Goal: Information Seeking & Learning: Learn about a topic

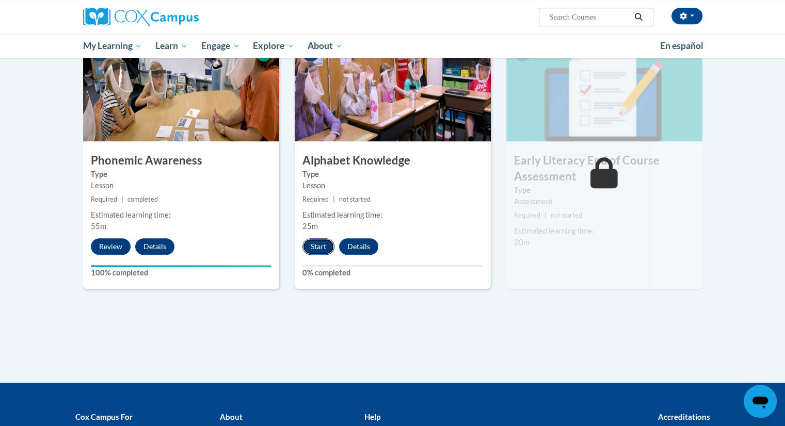
click at [318, 241] on button "Start" at bounding box center [318, 246] width 32 height 17
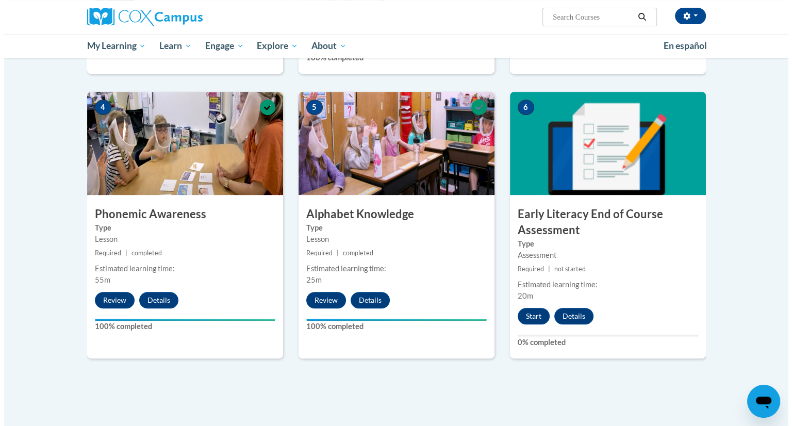
scroll to position [452, 0]
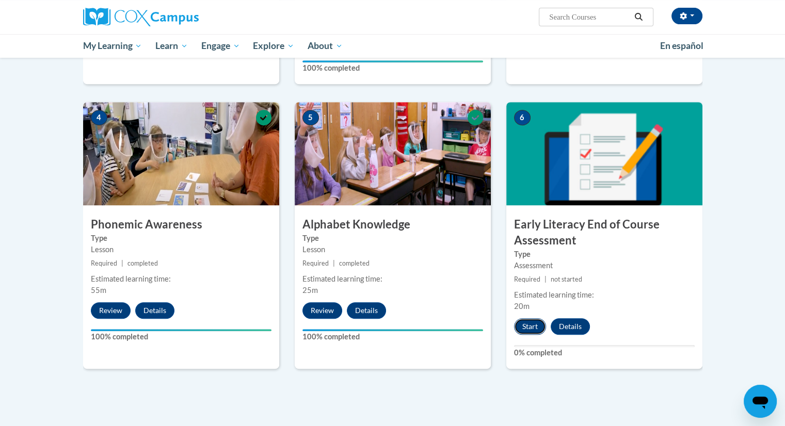
click at [531, 325] on button "Start" at bounding box center [530, 326] width 32 height 17
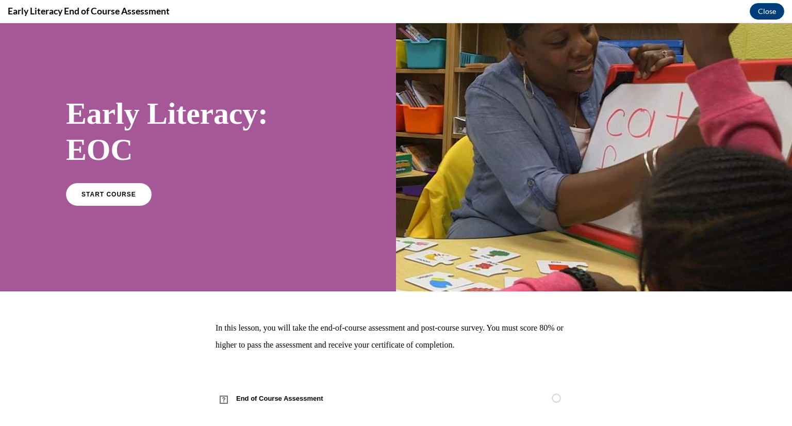
scroll to position [30, 0]
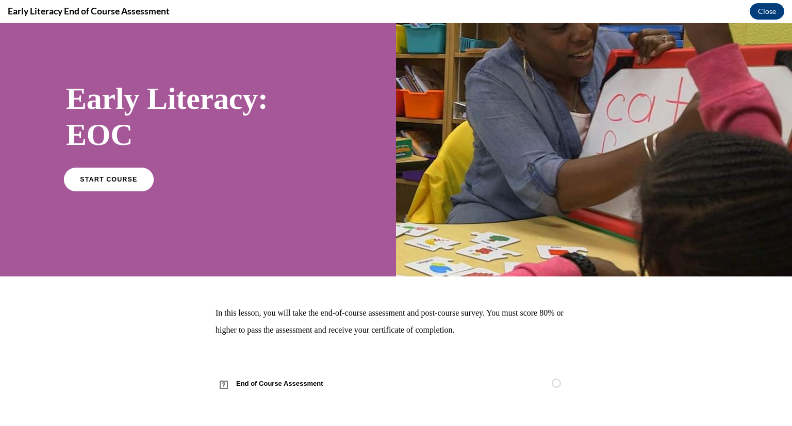
click at [125, 180] on span "START COURSE" at bounding box center [108, 179] width 57 height 8
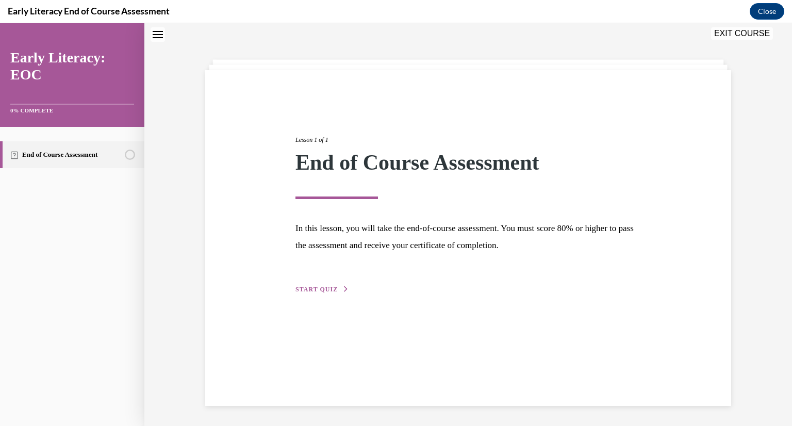
scroll to position [33, 0]
click at [324, 286] on span "START QUIZ" at bounding box center [317, 288] width 42 height 7
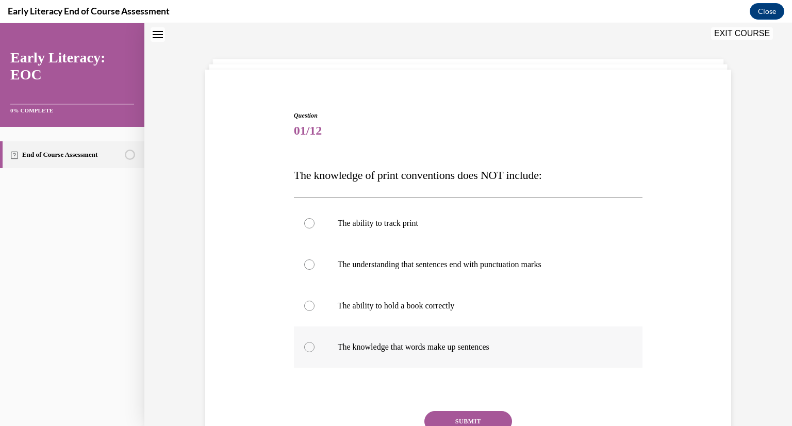
click at [381, 344] on p "The knowledge that words make up sentences" at bounding box center [478, 347] width 280 height 10
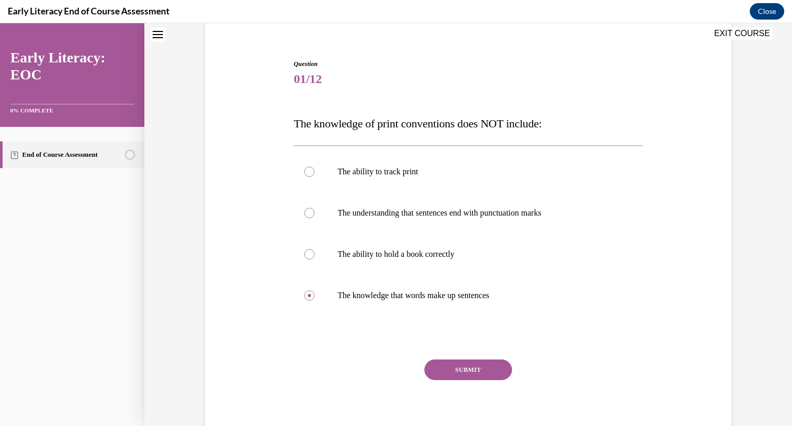
click at [464, 364] on button "SUBMIT" at bounding box center [469, 370] width 88 height 21
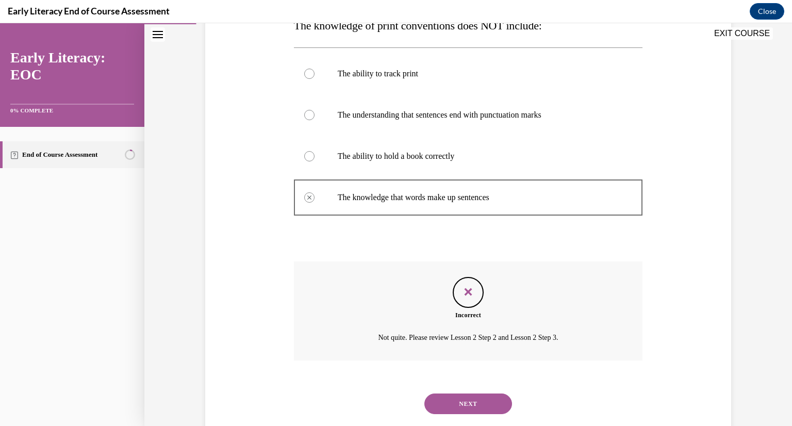
scroll to position [206, 0]
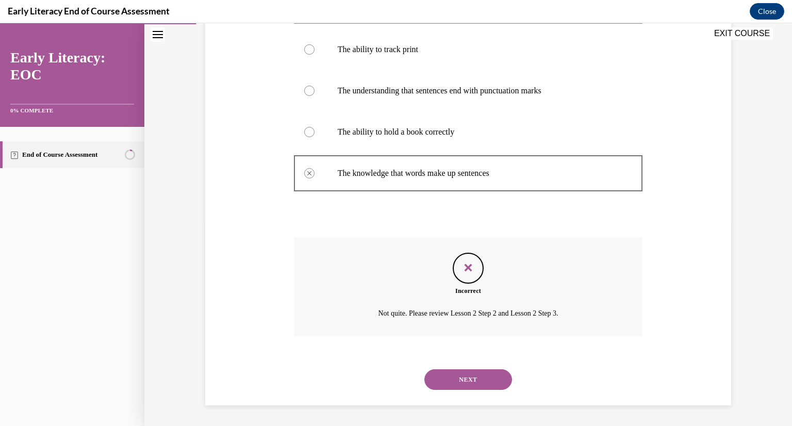
click at [444, 378] on button "NEXT" at bounding box center [469, 379] width 88 height 21
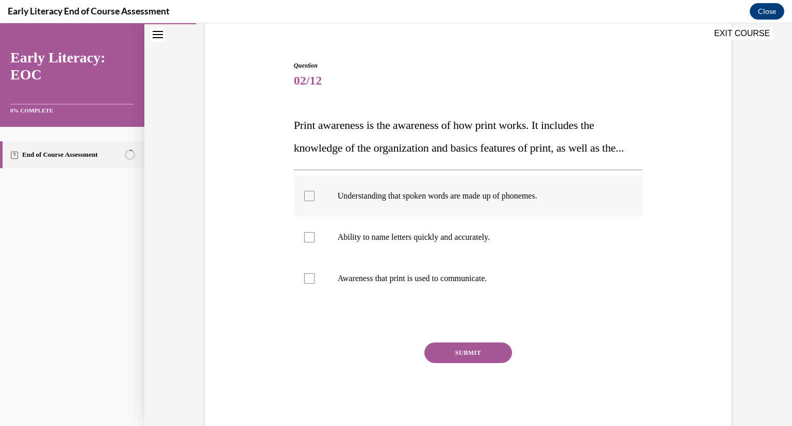
scroll to position [98, 0]
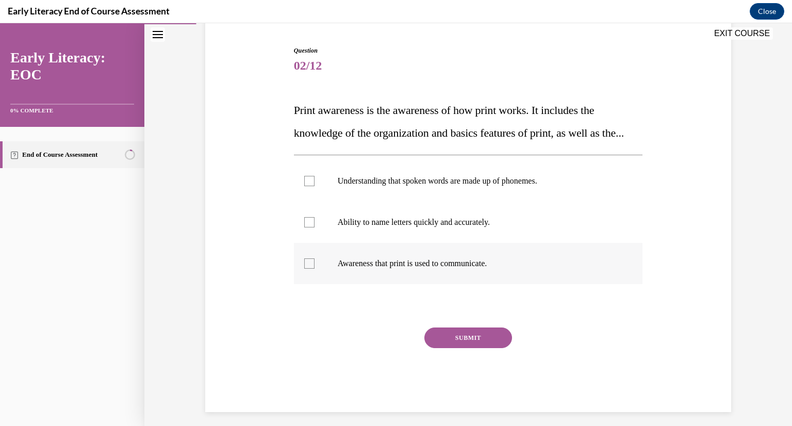
click at [408, 269] on p "Awareness that print is used to communicate." at bounding box center [478, 263] width 280 height 10
click at [472, 348] on button "SUBMIT" at bounding box center [469, 338] width 88 height 21
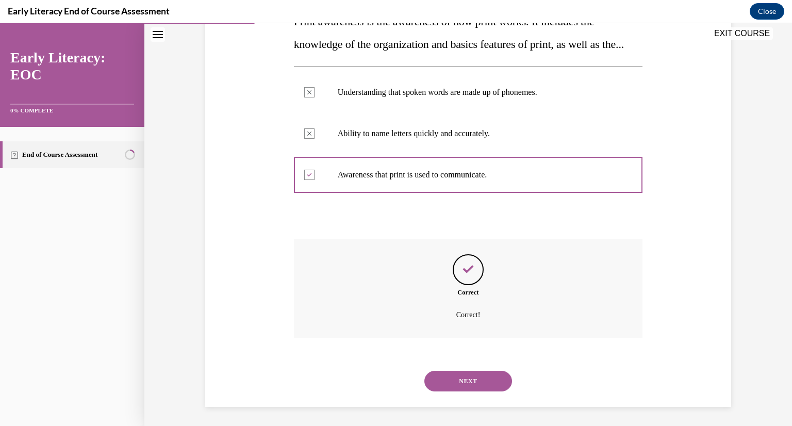
scroll to position [211, 0]
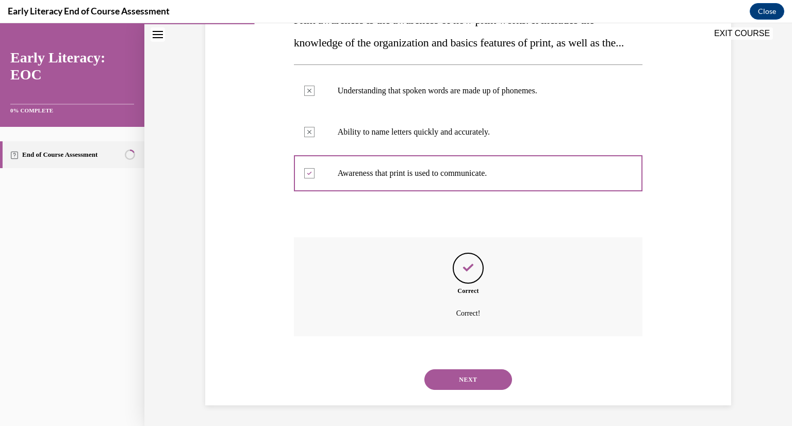
click at [463, 380] on button "NEXT" at bounding box center [469, 379] width 88 height 21
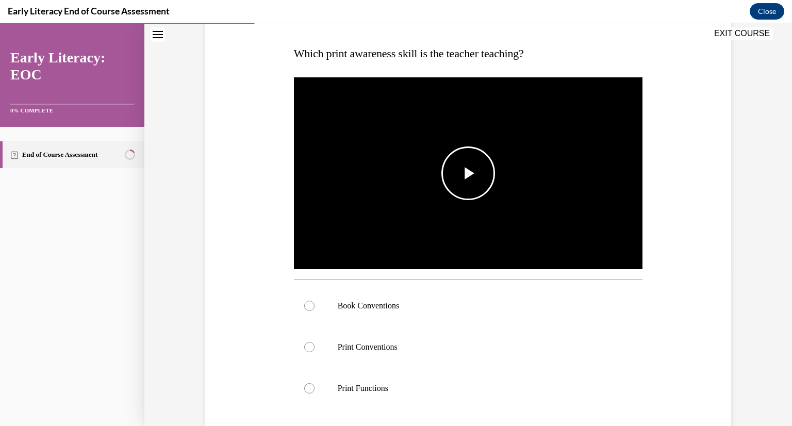
scroll to position [155, 0]
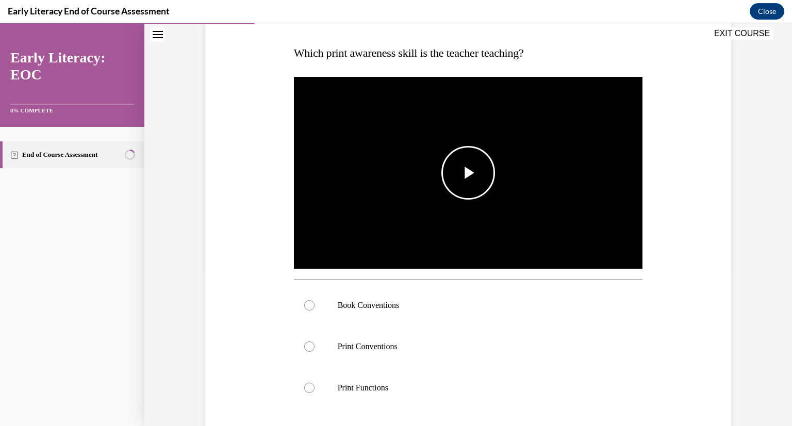
click at [468, 173] on span "Video player" at bounding box center [468, 173] width 0 height 0
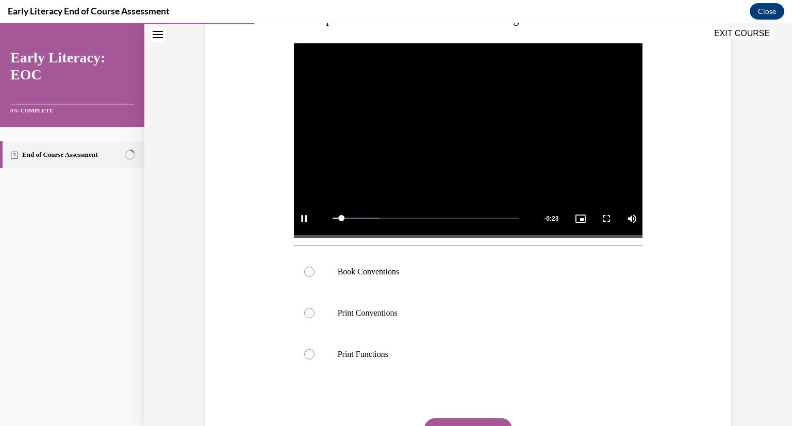
scroll to position [206, 0]
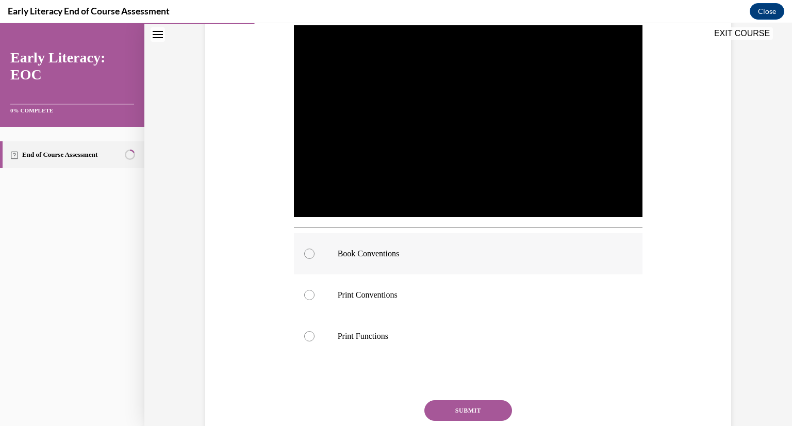
click at [369, 261] on div at bounding box center [468, 253] width 349 height 41
click at [364, 279] on div at bounding box center [468, 294] width 349 height 41
click at [364, 262] on div at bounding box center [468, 253] width 349 height 41
click at [471, 408] on button "SUBMIT" at bounding box center [469, 410] width 88 height 21
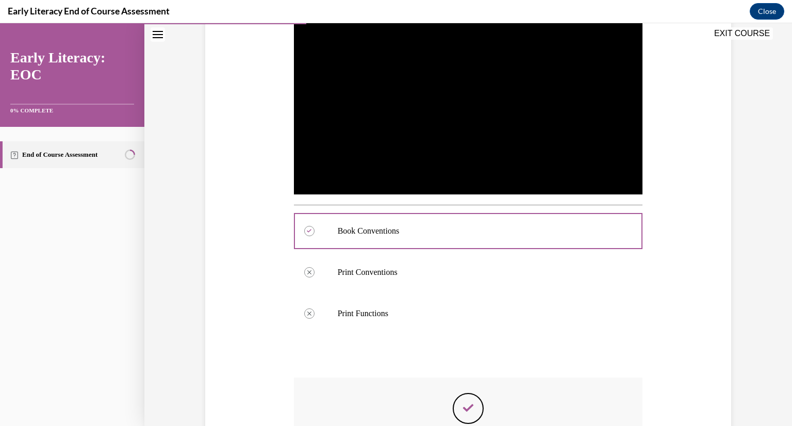
scroll to position [163, 0]
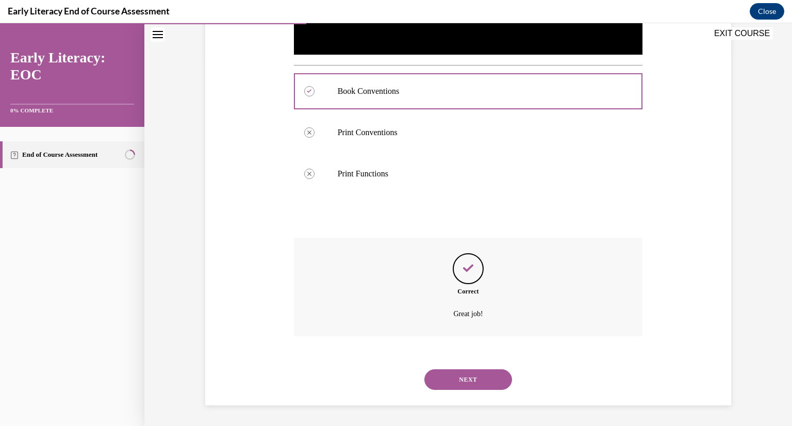
click at [472, 376] on button "NEXT" at bounding box center [469, 379] width 88 height 21
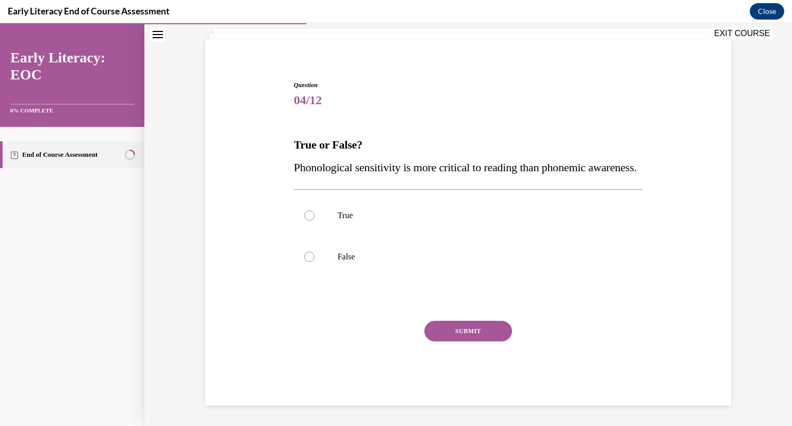
scroll to position [86, 0]
click at [344, 250] on div at bounding box center [468, 256] width 349 height 41
click at [471, 324] on button "SUBMIT" at bounding box center [469, 331] width 88 height 21
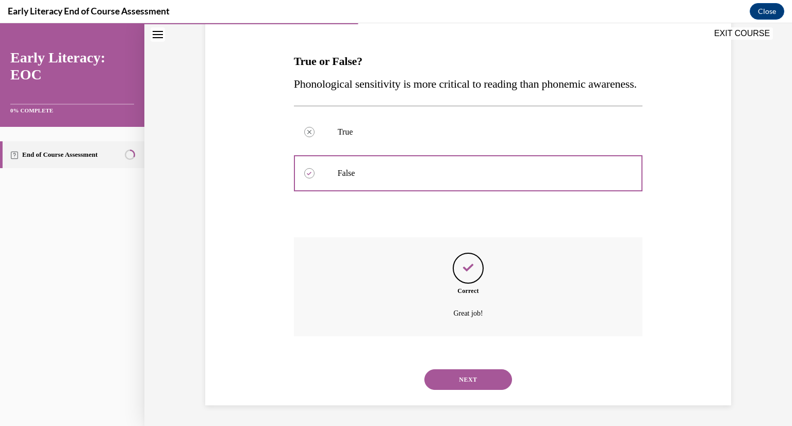
scroll to position [169, 0]
click at [457, 374] on button "NEXT" at bounding box center [469, 379] width 88 height 21
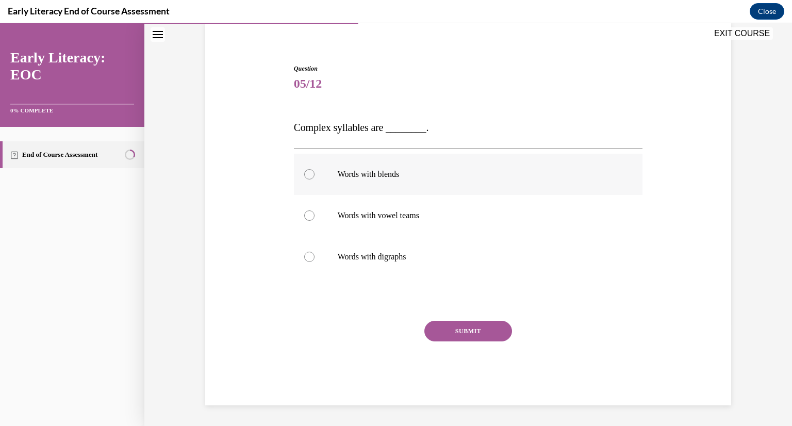
click at [378, 176] on p "Words with blends" at bounding box center [478, 174] width 280 height 10
click at [460, 336] on button "SUBMIT" at bounding box center [469, 331] width 88 height 21
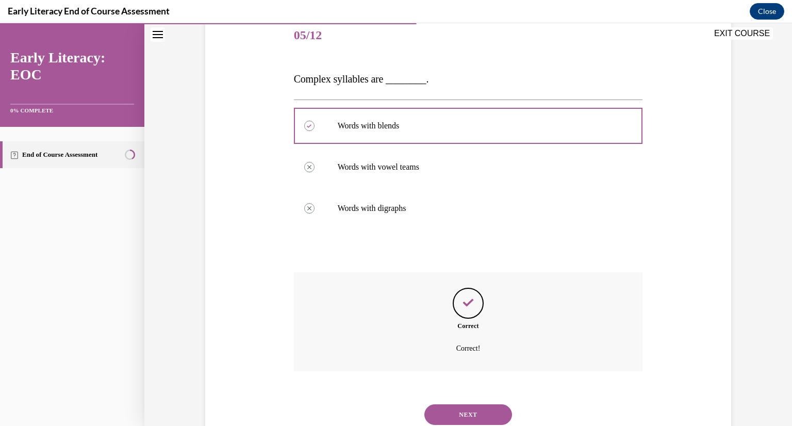
scroll to position [111, 0]
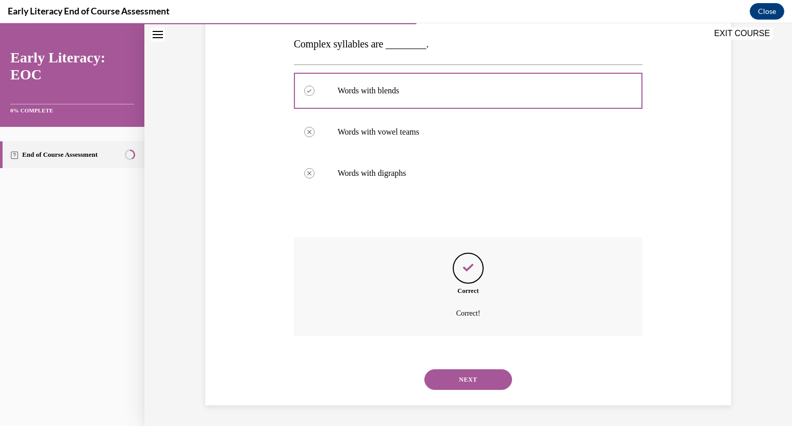
click at [459, 381] on button "NEXT" at bounding box center [469, 379] width 88 height 21
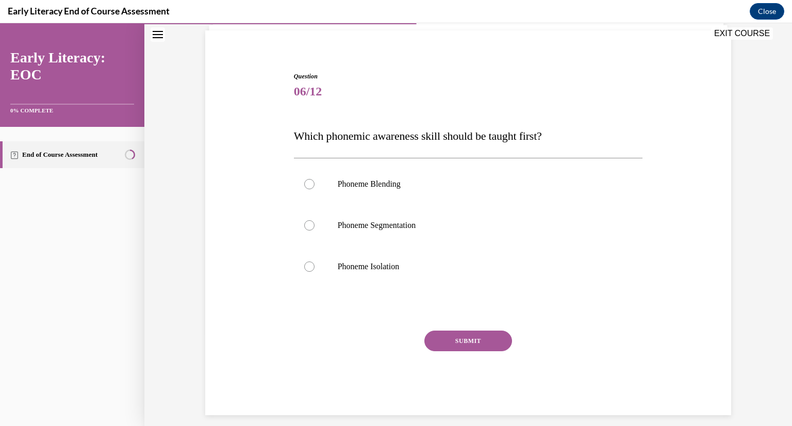
scroll to position [46, 0]
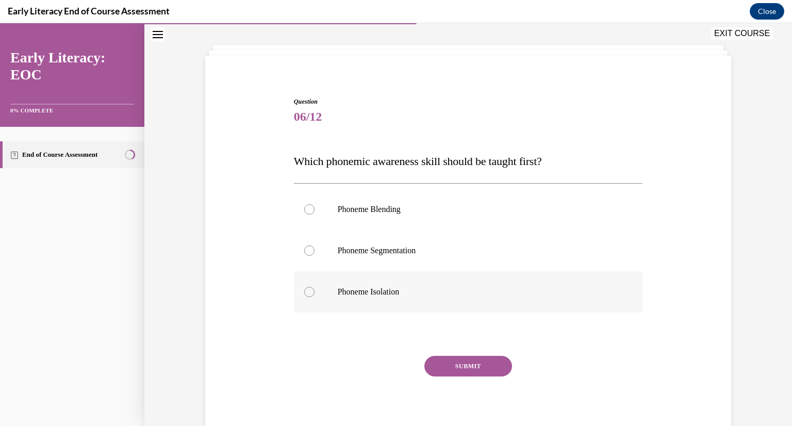
click at [398, 297] on div at bounding box center [468, 291] width 349 height 41
click at [447, 370] on button "SUBMIT" at bounding box center [469, 366] width 88 height 21
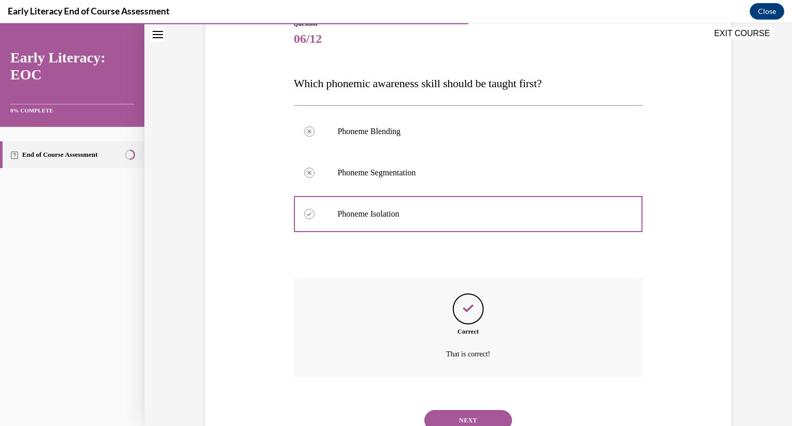
scroll to position [114, 0]
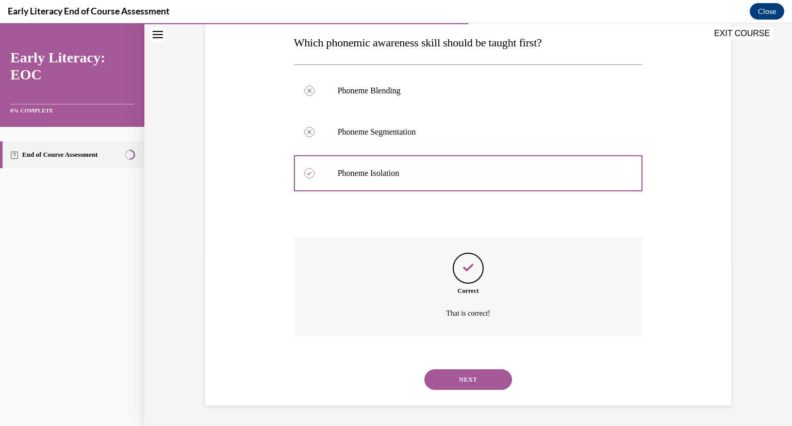
click at [441, 385] on button "NEXT" at bounding box center [469, 379] width 88 height 21
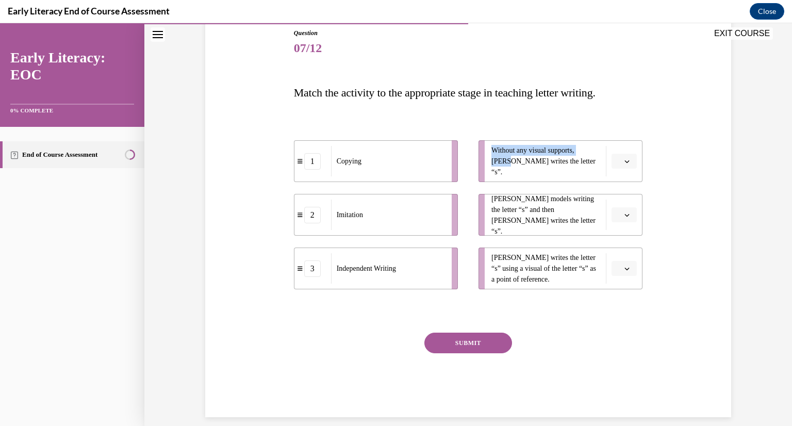
drag, startPoint x: 486, startPoint y: 158, endPoint x: 482, endPoint y: 164, distance: 6.3
click at [482, 164] on li "Without any visual supports, Tina writes the letter “s”." at bounding box center [561, 161] width 164 height 42
click at [560, 120] on div "1 Copying 2 Imitation 3 Independent Writing Without any visual supports, Tina w…" at bounding box center [468, 205] width 349 height 170
click at [624, 164] on span "button" at bounding box center [627, 161] width 7 height 7
click at [620, 242] on div "3" at bounding box center [620, 246] width 26 height 21
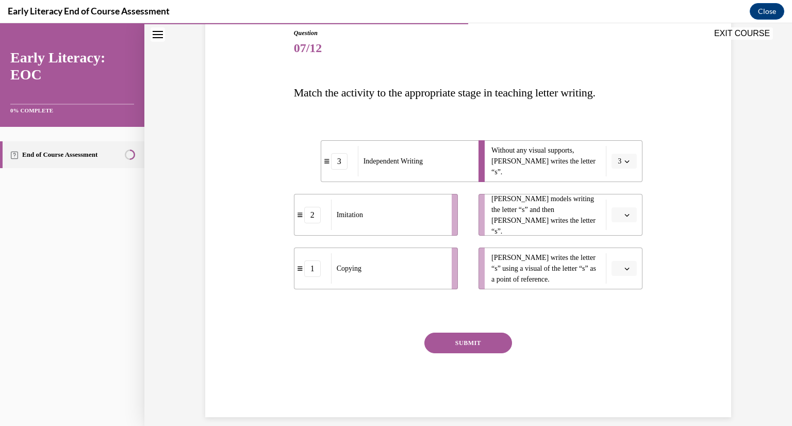
click at [619, 219] on button "button" at bounding box center [624, 214] width 25 height 15
click at [619, 265] on div "1" at bounding box center [620, 258] width 26 height 21
click at [619, 266] on button "button" at bounding box center [624, 268] width 25 height 15
click at [625, 329] on div "2" at bounding box center [620, 332] width 26 height 21
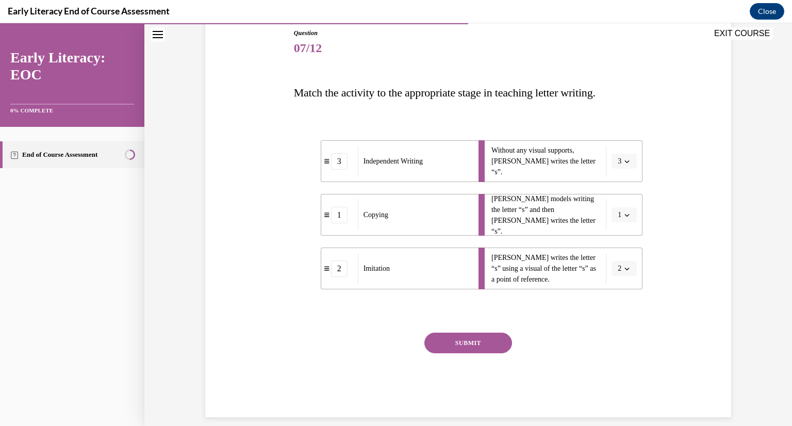
click at [471, 339] on button "SUBMIT" at bounding box center [469, 343] width 88 height 21
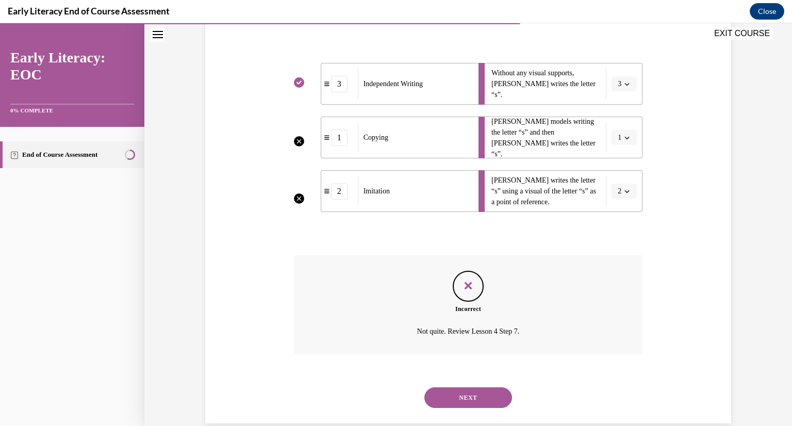
scroll to position [211, 0]
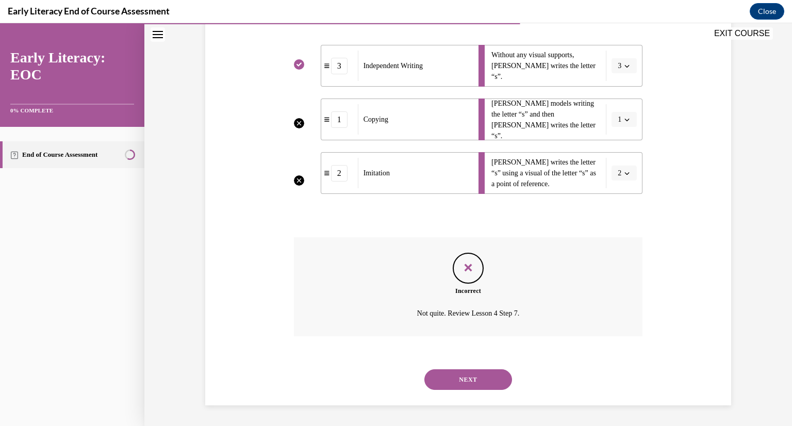
click at [439, 381] on button "NEXT" at bounding box center [469, 379] width 88 height 21
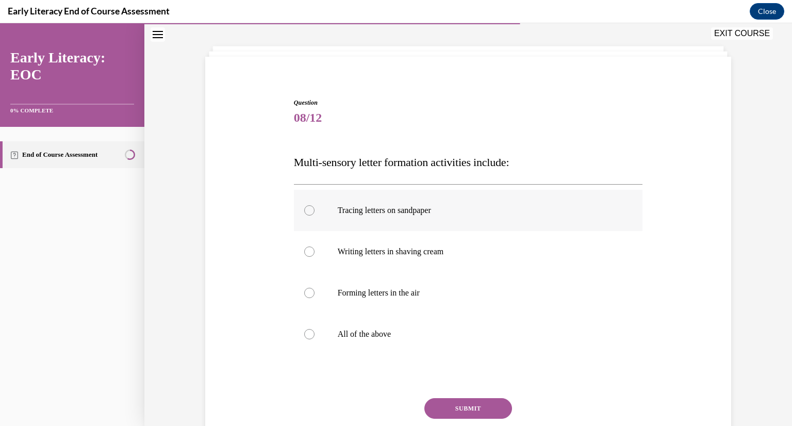
scroll to position [97, 0]
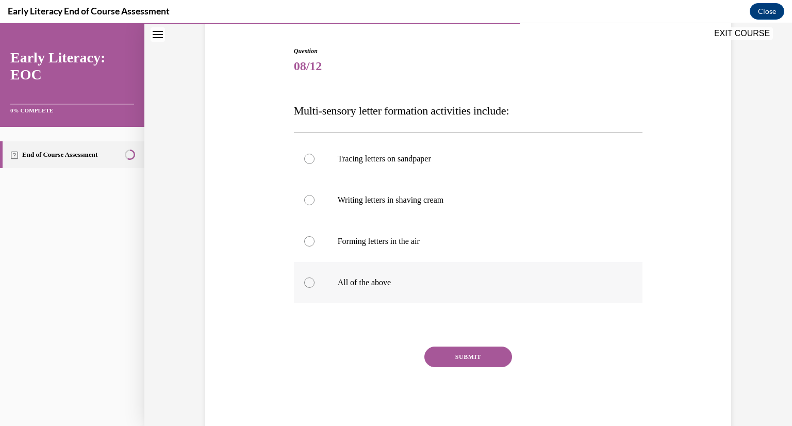
click at [413, 263] on div at bounding box center [468, 282] width 349 height 41
click at [475, 361] on button "SUBMIT" at bounding box center [469, 357] width 88 height 21
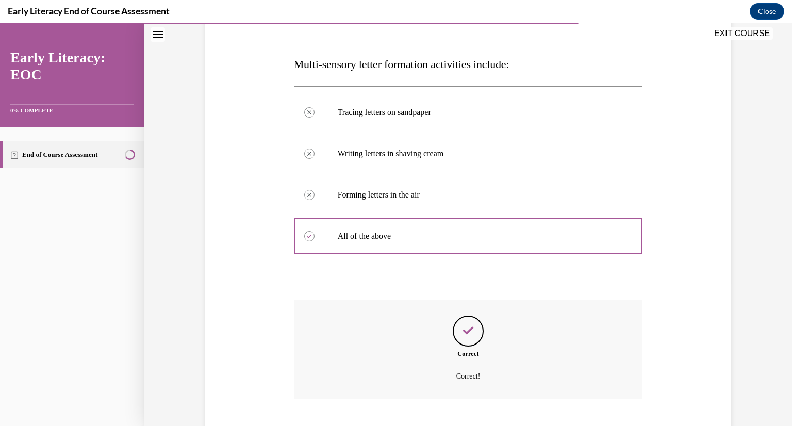
scroll to position [206, 0]
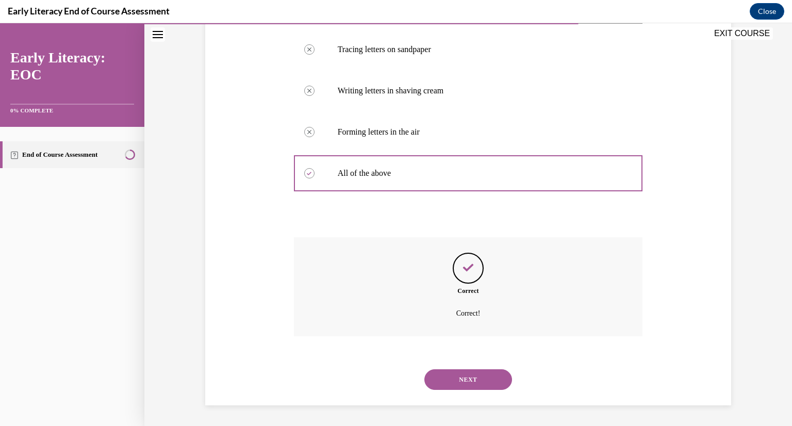
click at [462, 374] on button "NEXT" at bounding box center [469, 379] width 88 height 21
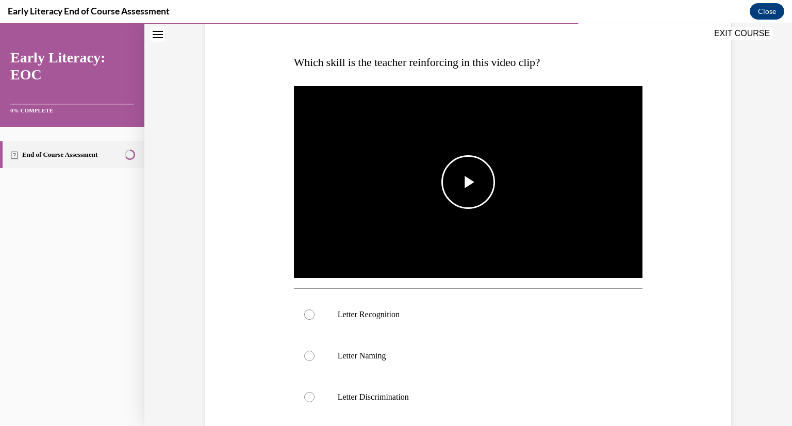
scroll to position [155, 0]
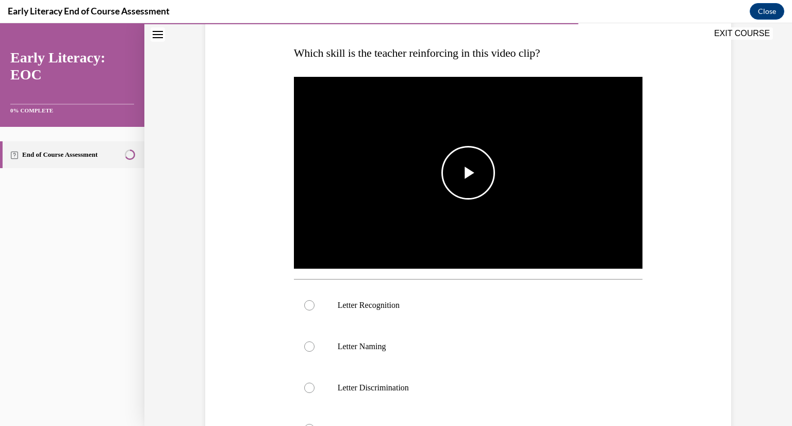
click at [442, 214] on img "Video player" at bounding box center [468, 173] width 349 height 197
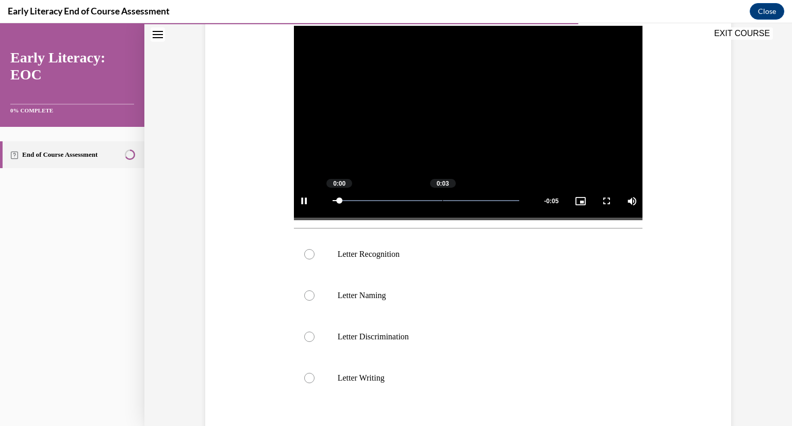
scroll to position [206, 0]
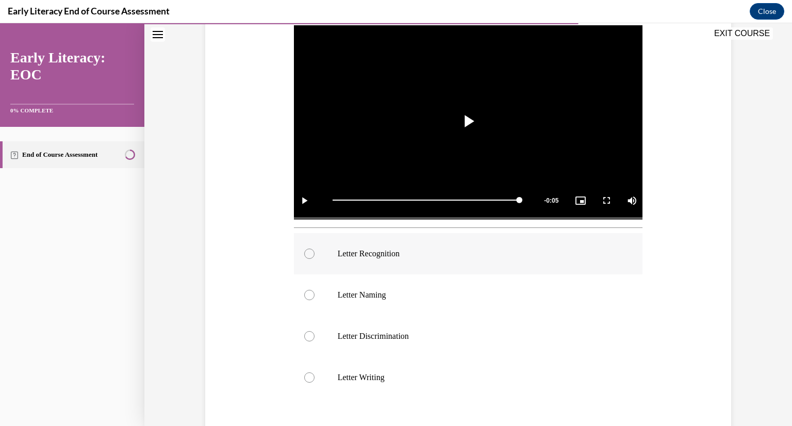
click at [423, 263] on div at bounding box center [468, 253] width 349 height 41
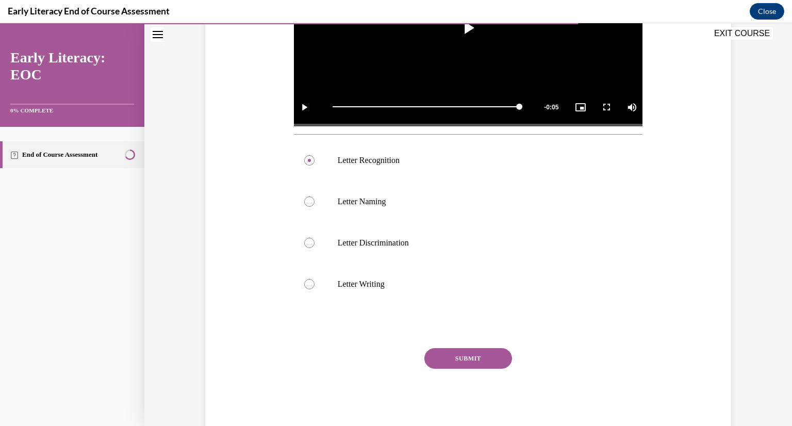
scroll to position [327, 0]
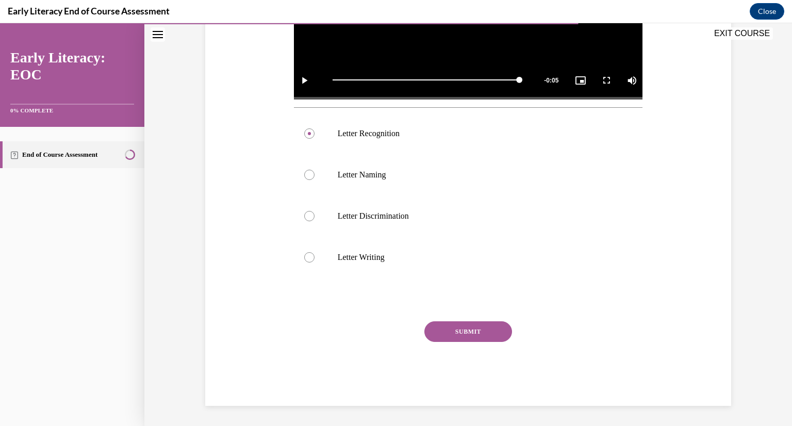
click at [468, 331] on button "SUBMIT" at bounding box center [469, 331] width 88 height 21
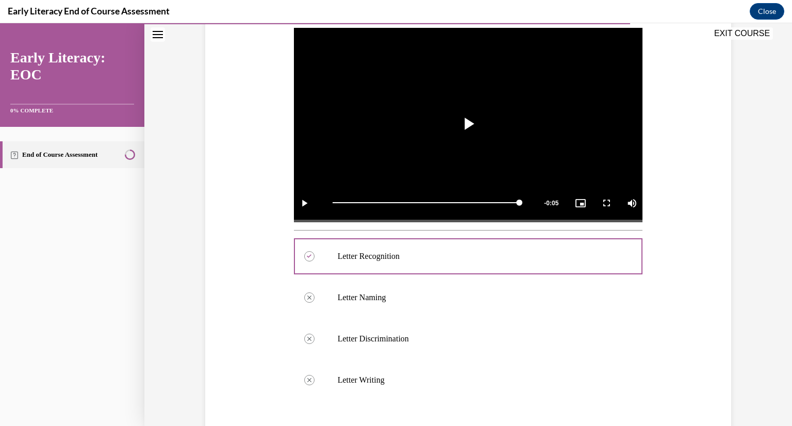
scroll to position [410, 0]
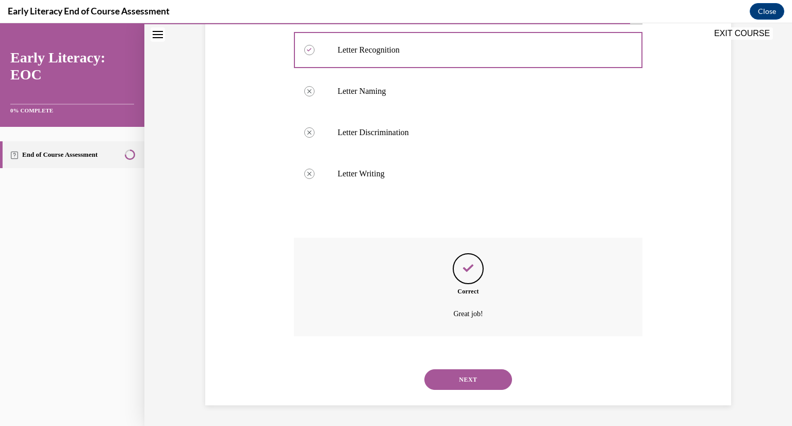
click at [463, 380] on button "NEXT" at bounding box center [469, 379] width 88 height 21
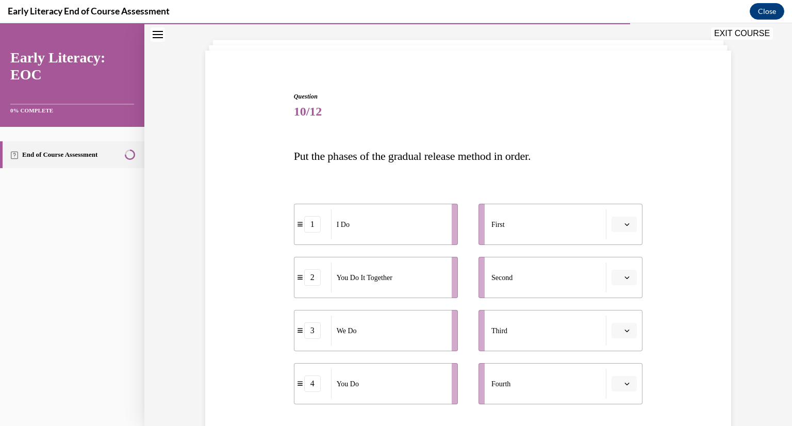
scroll to position [103, 0]
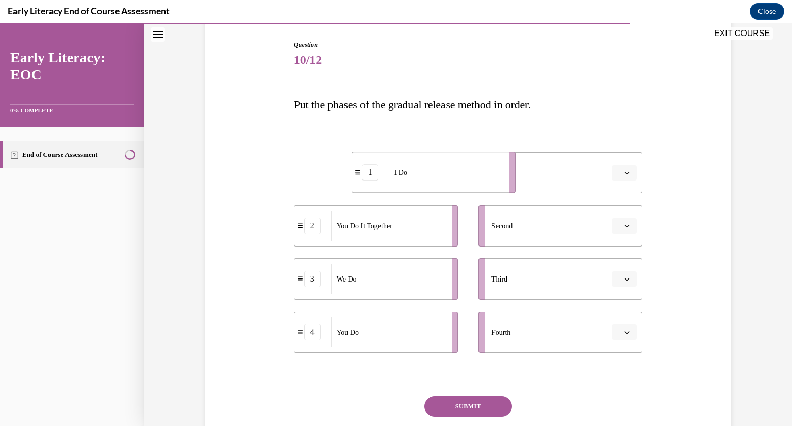
drag, startPoint x: 419, startPoint y: 177, endPoint x: 473, endPoint y: 175, distance: 53.7
click at [473, 175] on div "I Do" at bounding box center [446, 172] width 114 height 30
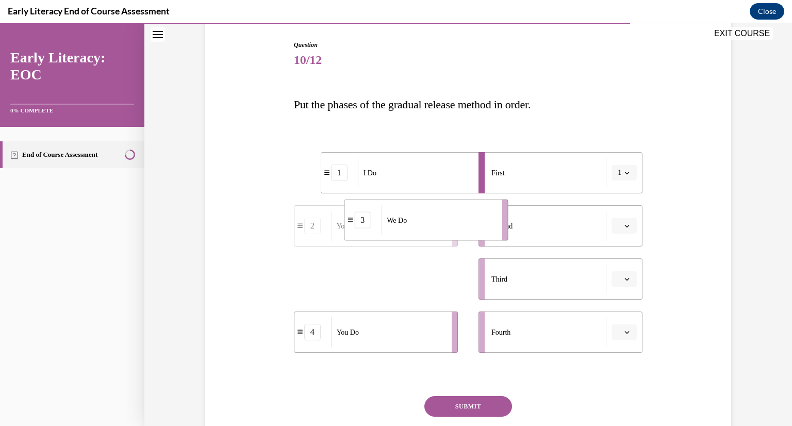
drag, startPoint x: 442, startPoint y: 281, endPoint x: 492, endPoint y: 221, distance: 78.0
click at [492, 221] on li "3 We Do" at bounding box center [426, 220] width 164 height 41
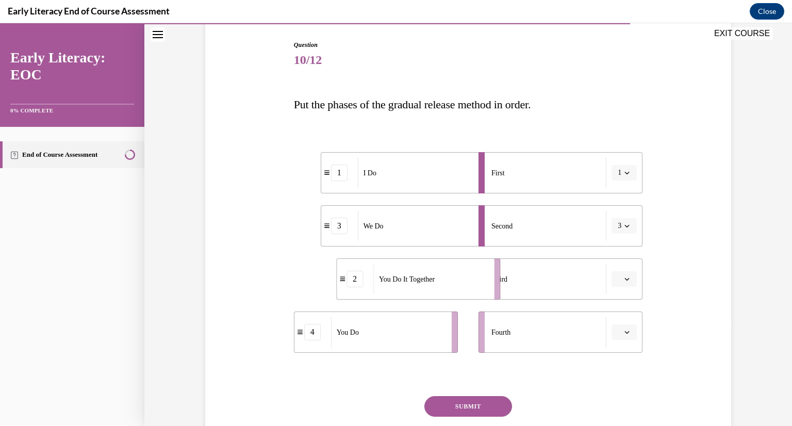
drag, startPoint x: 433, startPoint y: 271, endPoint x: 477, endPoint y: 270, distance: 43.4
click at [477, 270] on div "You Do It Together" at bounding box center [431, 279] width 114 height 30
drag, startPoint x: 399, startPoint y: 329, endPoint x: 445, endPoint y: 337, distance: 46.7
click at [456, 329] on div "You Do" at bounding box center [445, 333] width 114 height 30
click at [446, 398] on button "SUBMIT" at bounding box center [469, 406] width 88 height 21
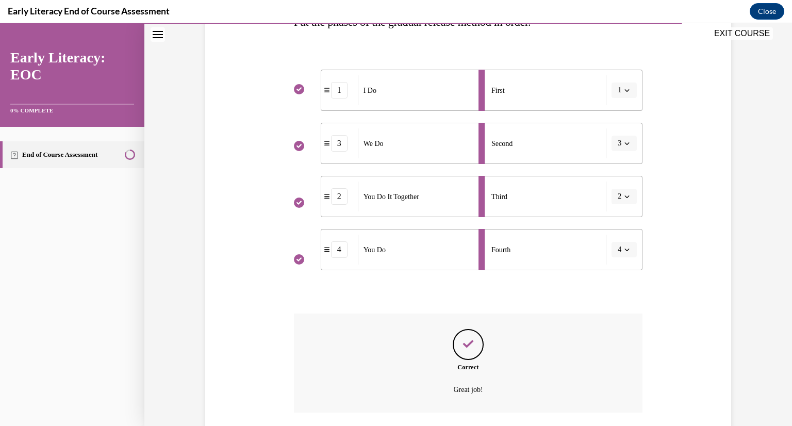
scroll to position [262, 0]
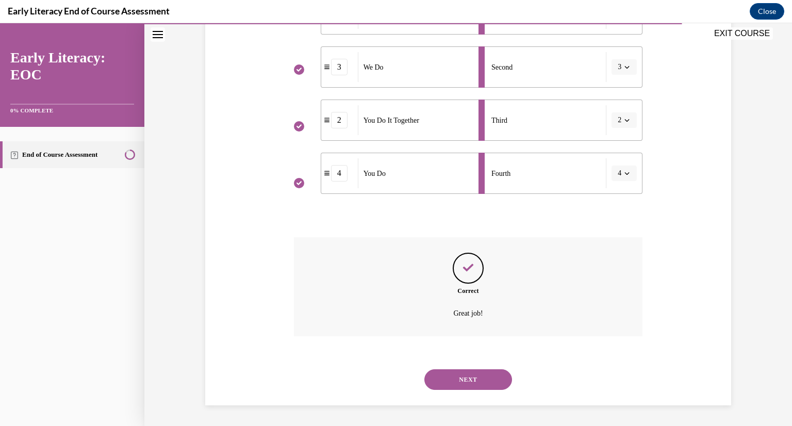
click at [438, 384] on button "NEXT" at bounding box center [469, 379] width 88 height 21
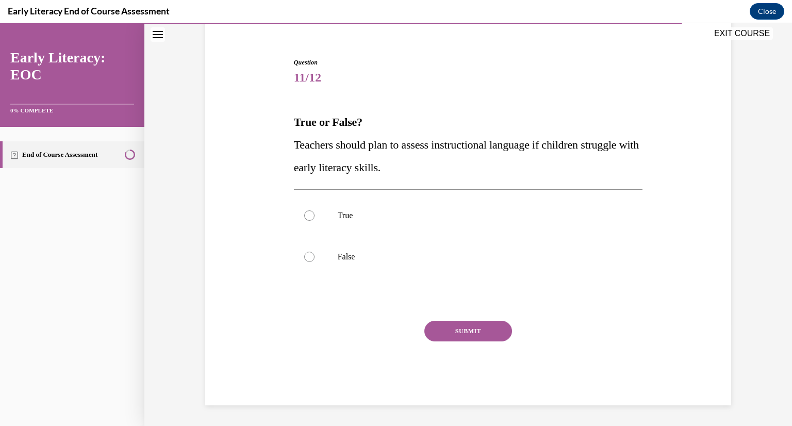
scroll to position [86, 0]
click at [374, 206] on div at bounding box center [468, 215] width 349 height 41
click at [451, 322] on button "SUBMIT" at bounding box center [469, 331] width 88 height 21
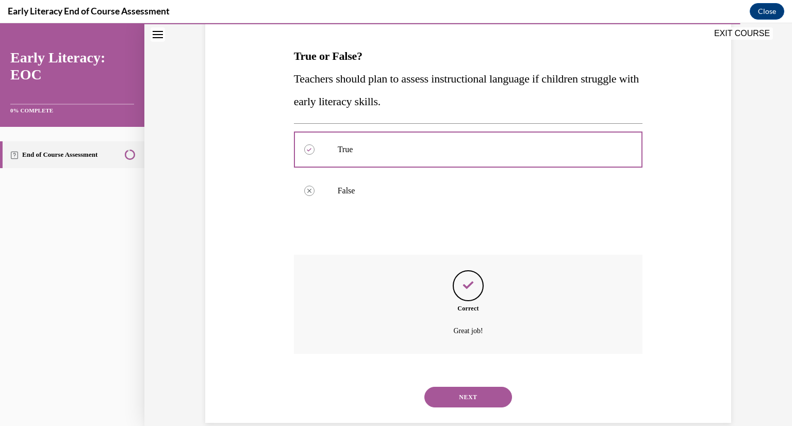
scroll to position [169, 0]
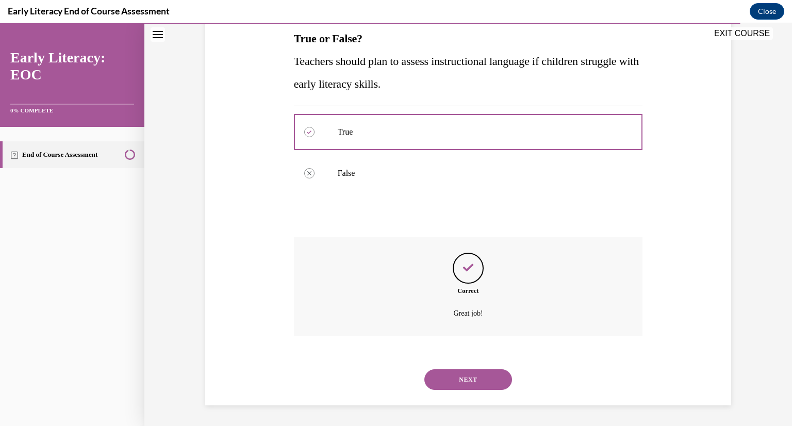
click at [466, 377] on button "NEXT" at bounding box center [469, 379] width 88 height 21
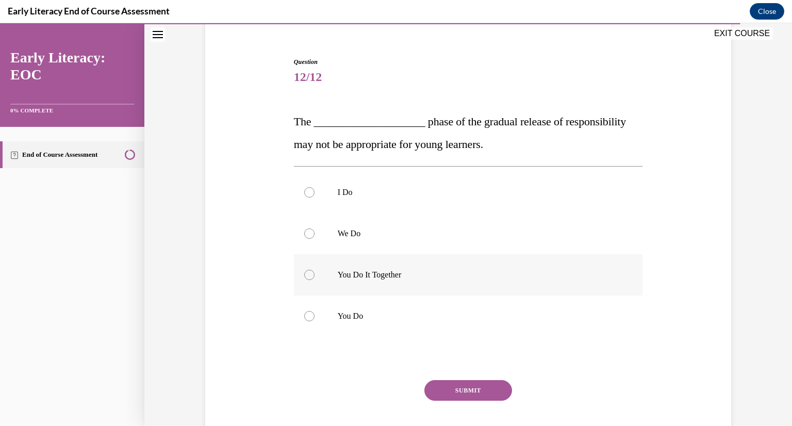
scroll to position [103, 0]
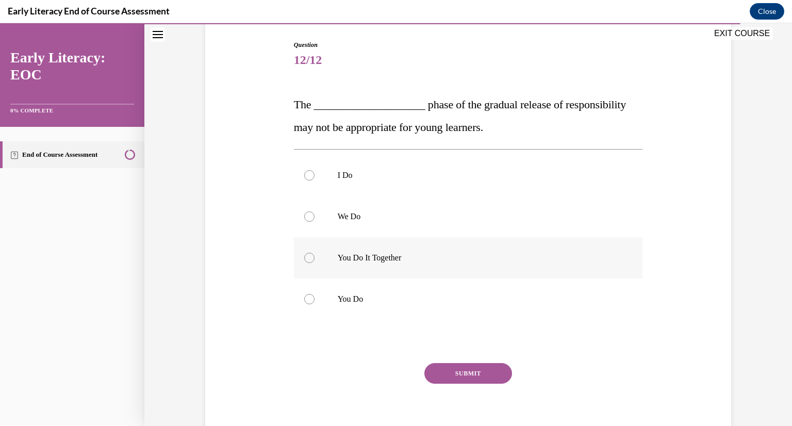
click at [380, 262] on p "You Do It Together" at bounding box center [478, 258] width 280 height 10
click at [463, 370] on button "SUBMIT" at bounding box center [469, 373] width 88 height 21
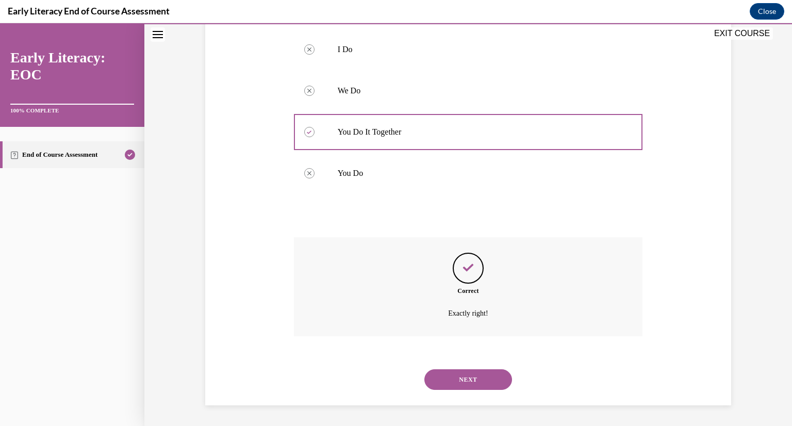
scroll to position [177, 0]
click at [455, 375] on button "NEXT" at bounding box center [469, 379] width 88 height 21
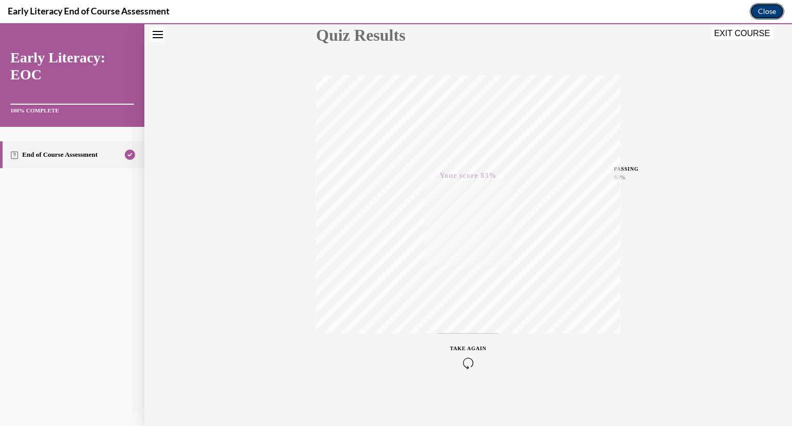
click at [765, 9] on button "Close" at bounding box center [767, 11] width 35 height 17
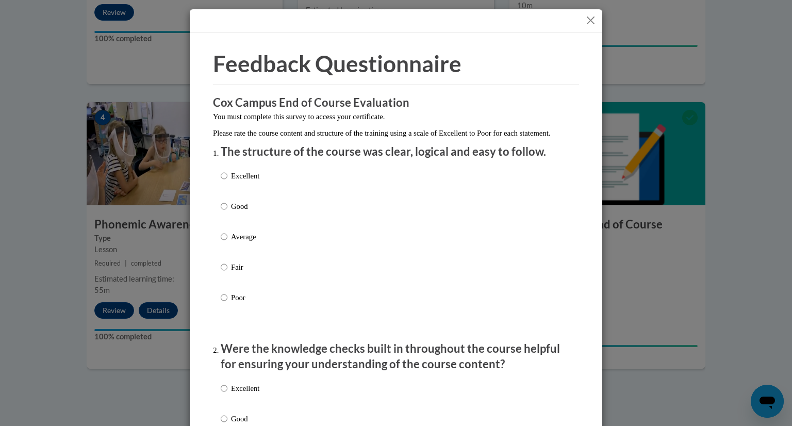
click at [244, 195] on label "Excellent" at bounding box center [240, 184] width 39 height 28
click at [228, 182] on input "Excellent" at bounding box center [224, 175] width 7 height 11
radio input "true"
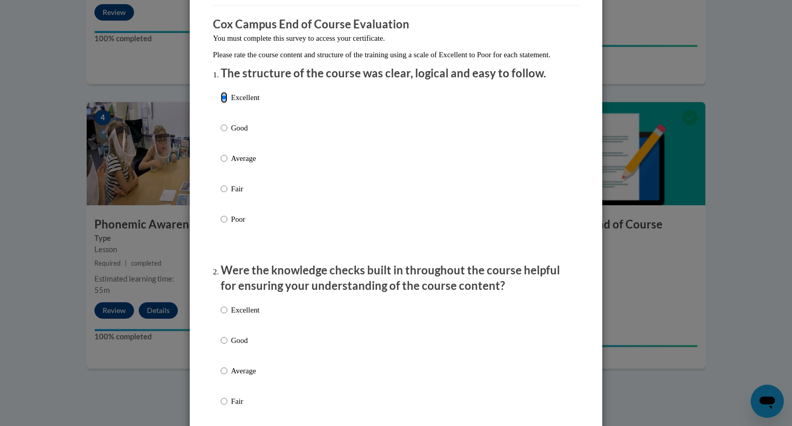
scroll to position [155, 0]
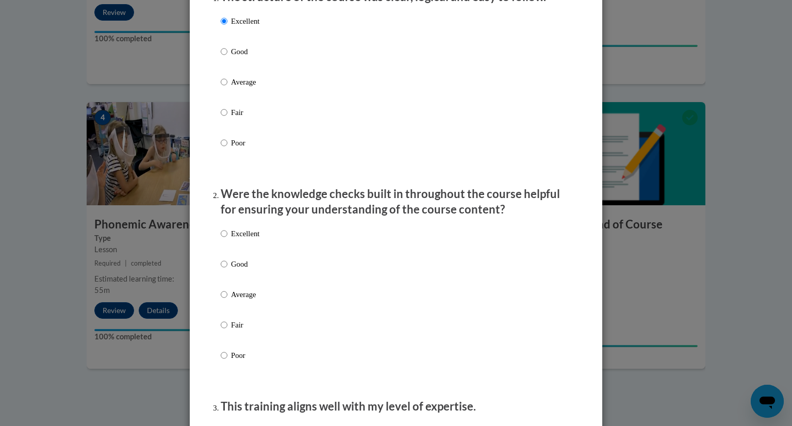
click at [237, 239] on p "Excellent" at bounding box center [245, 233] width 28 height 11
click at [228, 239] on input "Excellent" at bounding box center [224, 233] width 7 height 11
radio input "true"
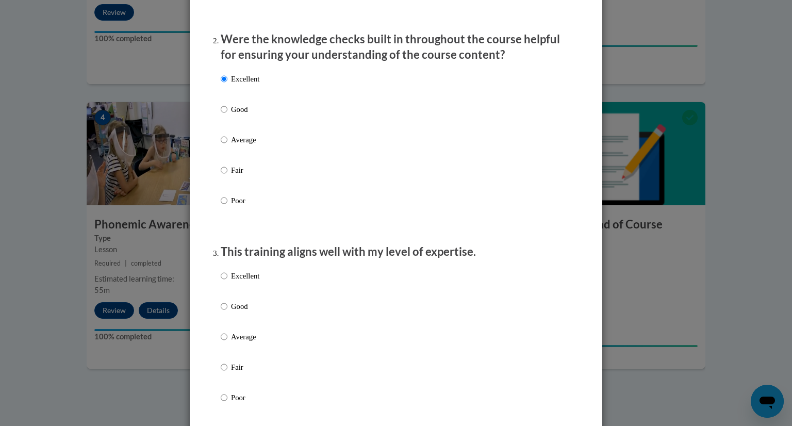
click at [226, 290] on label "Excellent" at bounding box center [240, 284] width 39 height 28
click at [226, 282] on input "Excellent" at bounding box center [224, 275] width 7 height 11
radio input "true"
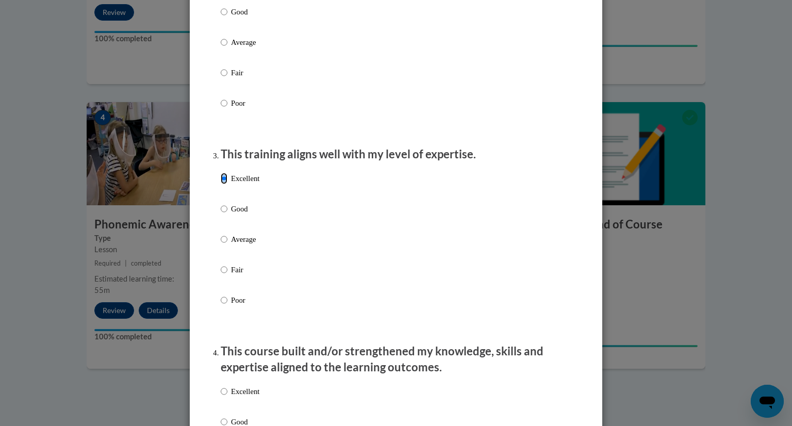
scroll to position [568, 0]
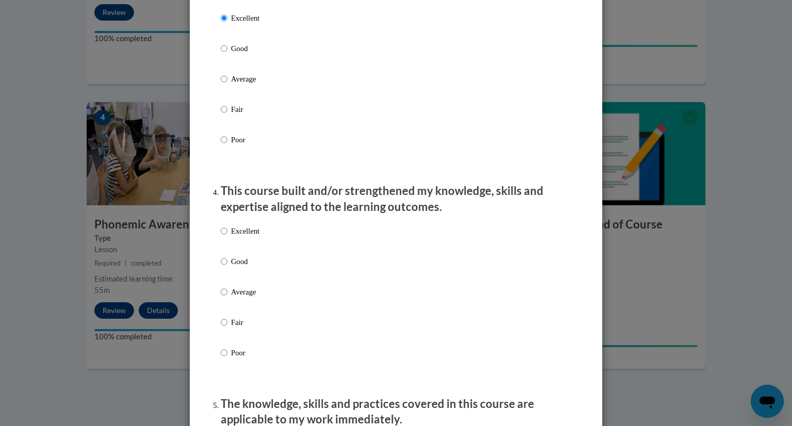
click at [234, 250] on label "Excellent" at bounding box center [240, 239] width 39 height 28
click at [228, 237] on input "Excellent" at bounding box center [224, 230] width 7 height 11
radio input "true"
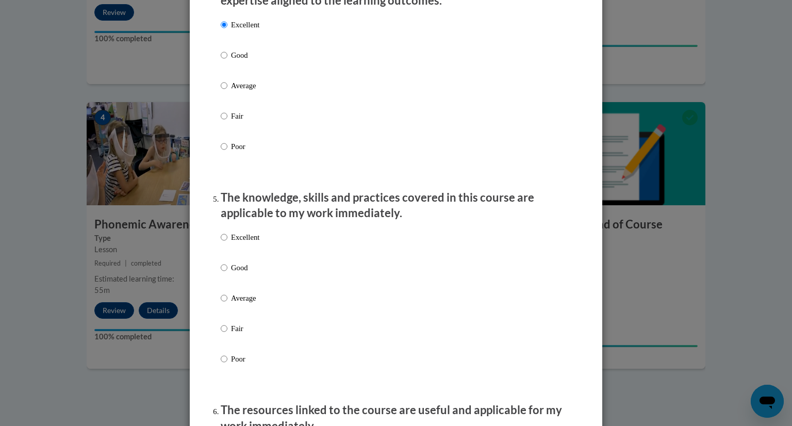
click at [234, 243] on p "Excellent" at bounding box center [245, 237] width 28 height 11
click at [228, 243] on input "Excellent" at bounding box center [224, 237] width 7 height 11
radio input "true"
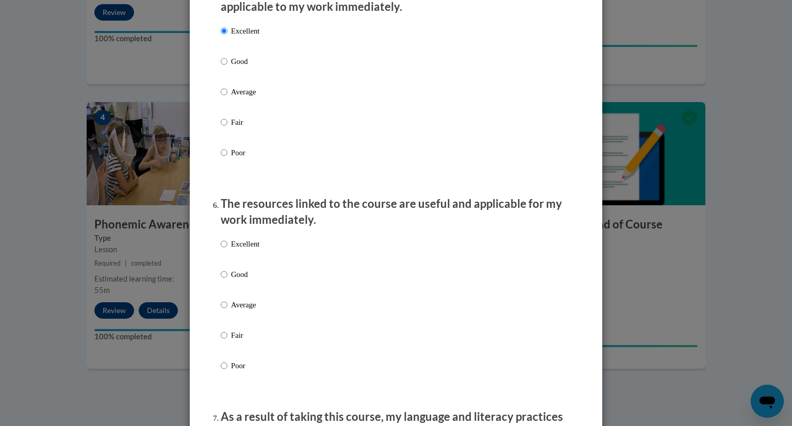
click at [234, 250] on p "Excellent" at bounding box center [245, 243] width 28 height 11
click at [228, 250] on input "Excellent" at bounding box center [224, 243] width 7 height 11
radio input "true"
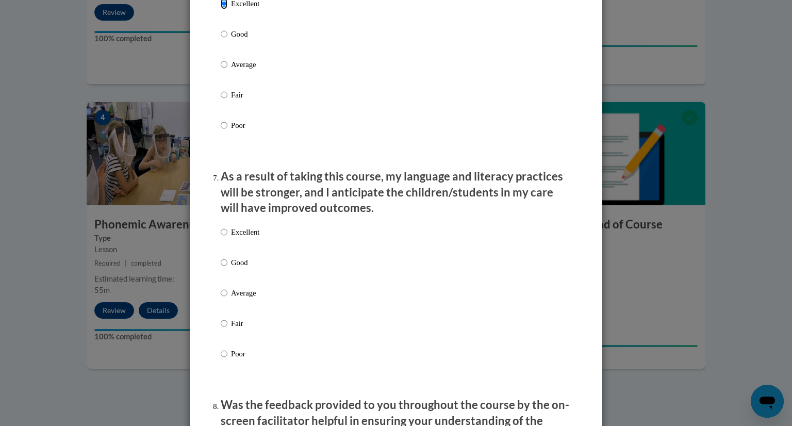
scroll to position [1238, 0]
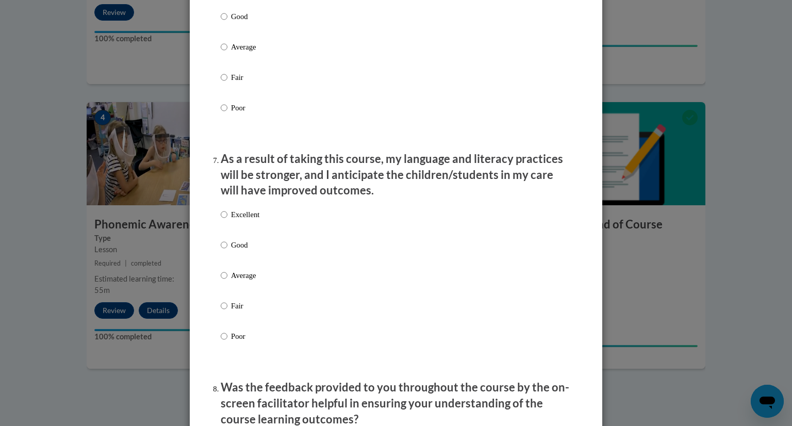
click at [235, 234] on label "Excellent" at bounding box center [240, 223] width 39 height 28
click at [228, 220] on input "Excellent" at bounding box center [224, 214] width 7 height 11
radio input "true"
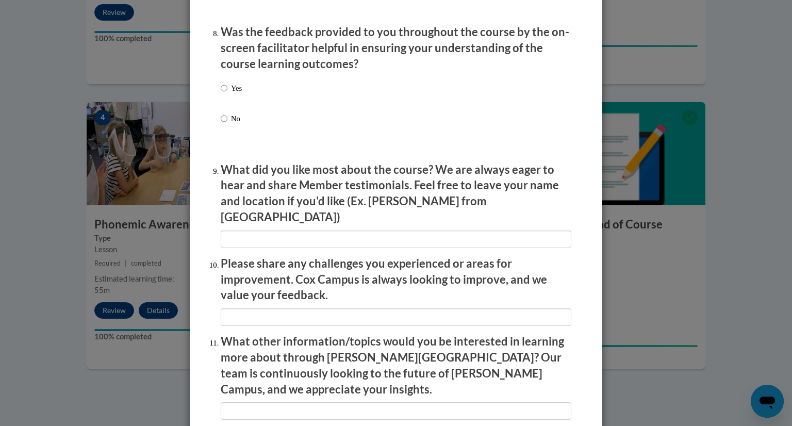
scroll to position [1599, 0]
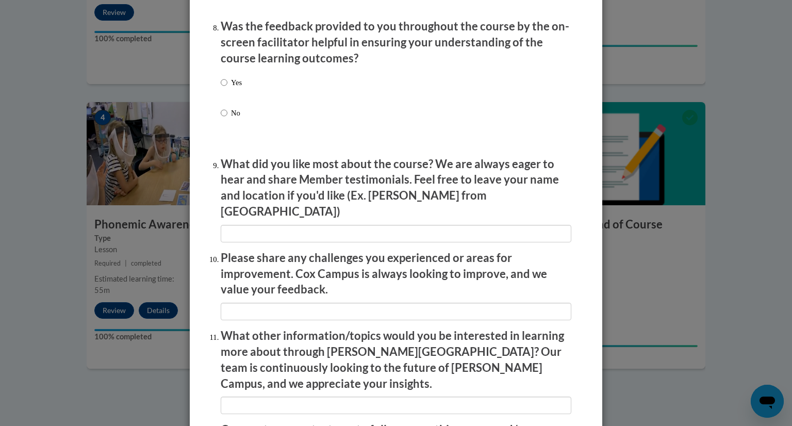
click at [237, 102] on label "Yes" at bounding box center [231, 91] width 21 height 28
click at [228, 88] on input "Yes" at bounding box center [224, 82] width 7 height 11
radio input "true"
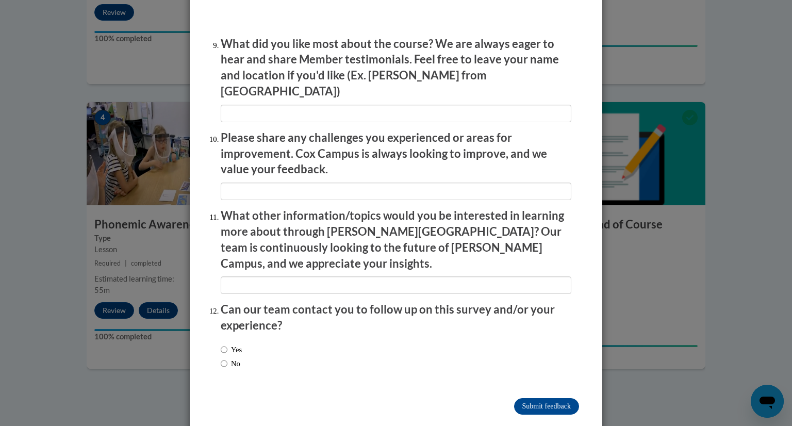
scroll to position [1723, 0]
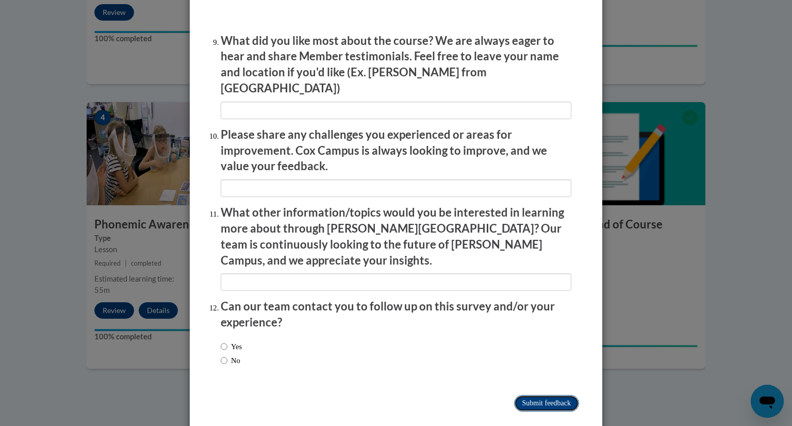
click at [539, 395] on input "Submit feedback" at bounding box center [546, 403] width 65 height 17
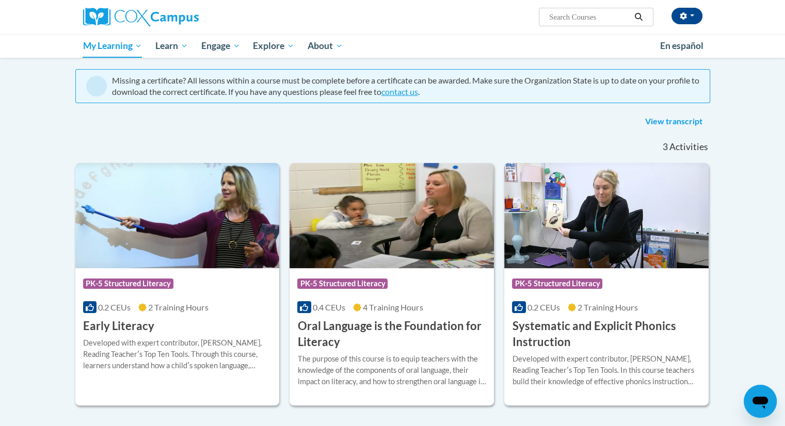
scroll to position [103, 0]
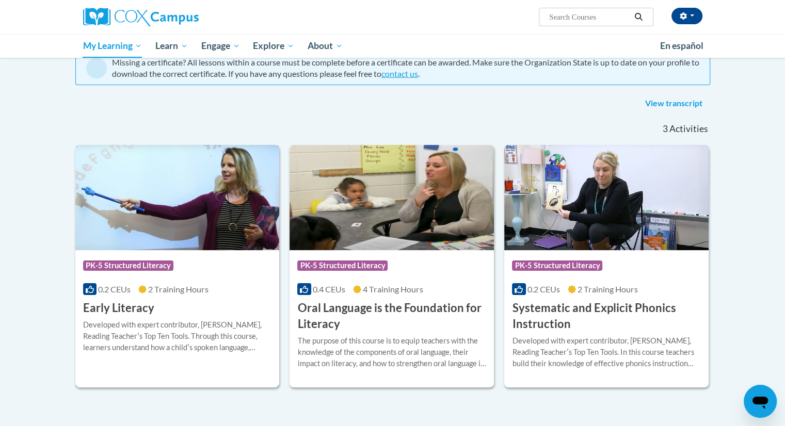
click at [206, 273] on div "Course Category: PK-5 Structured Literacy" at bounding box center [177, 266] width 189 height 23
